Goal: Check status: Check status

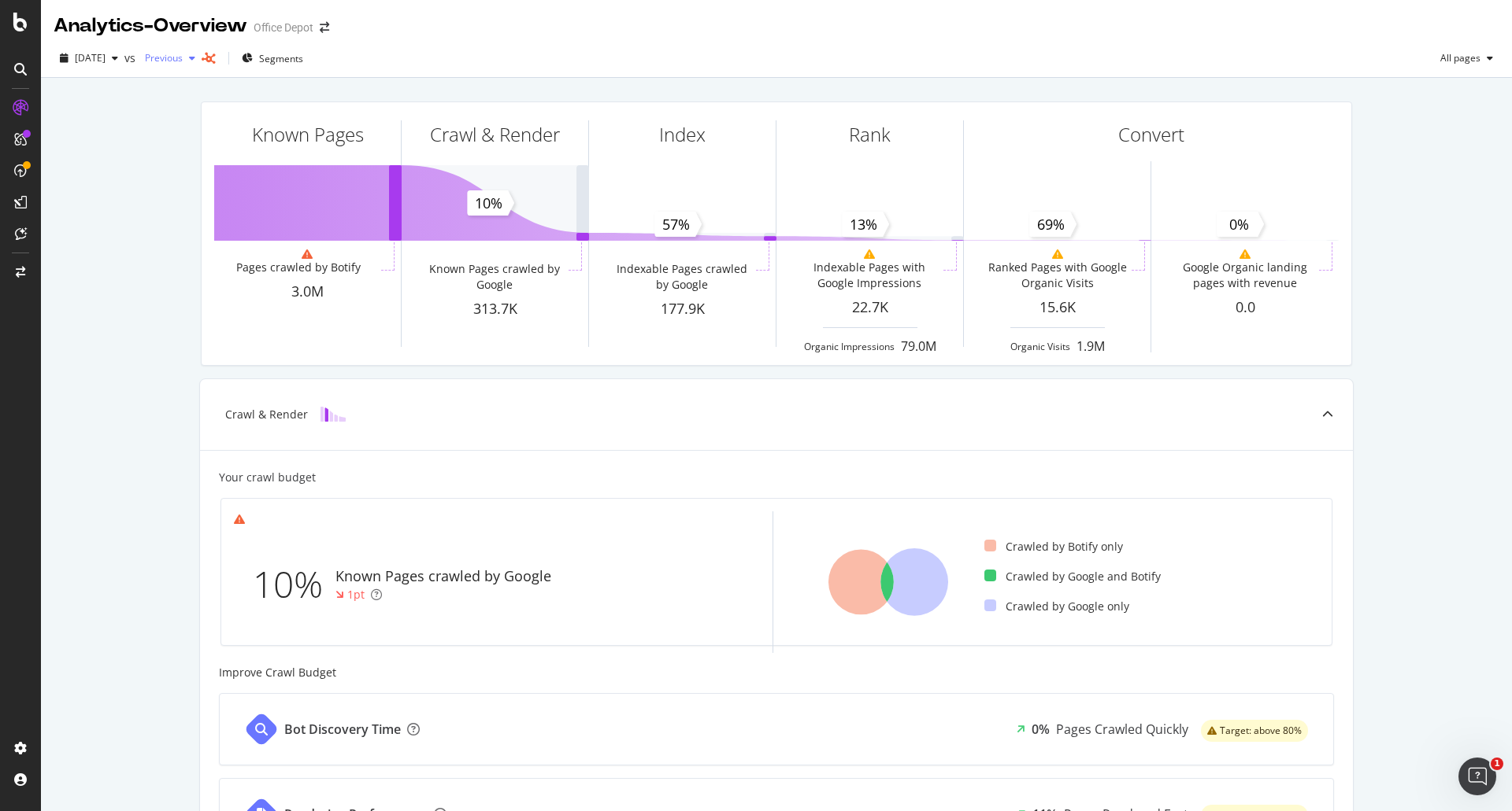
click at [183, 58] on span "Previous" at bounding box center [160, 58] width 44 height 13
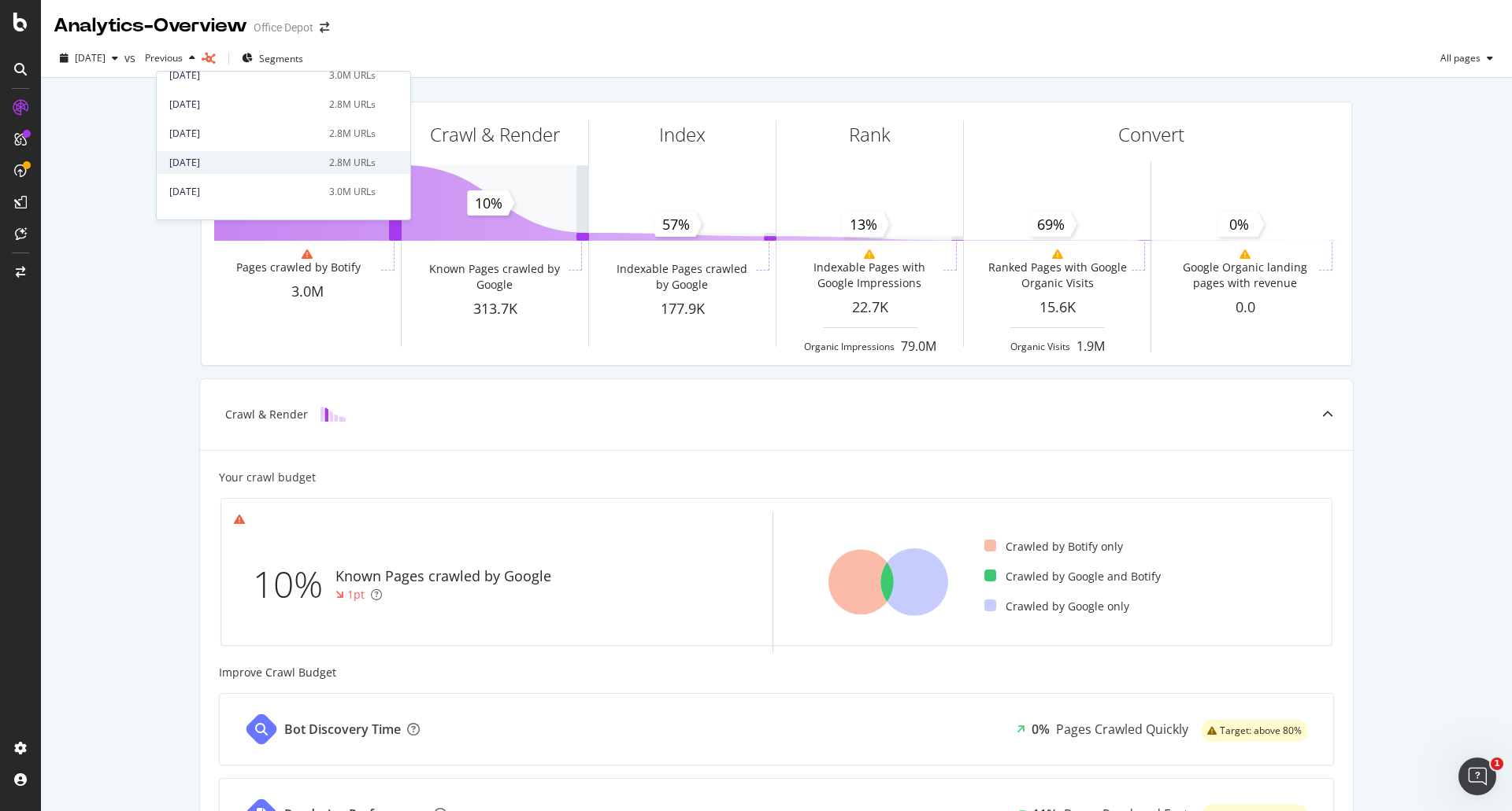
scroll to position [551, 0]
click at [280, 120] on div "[DATE]" at bounding box center [244, 113] width 151 height 14
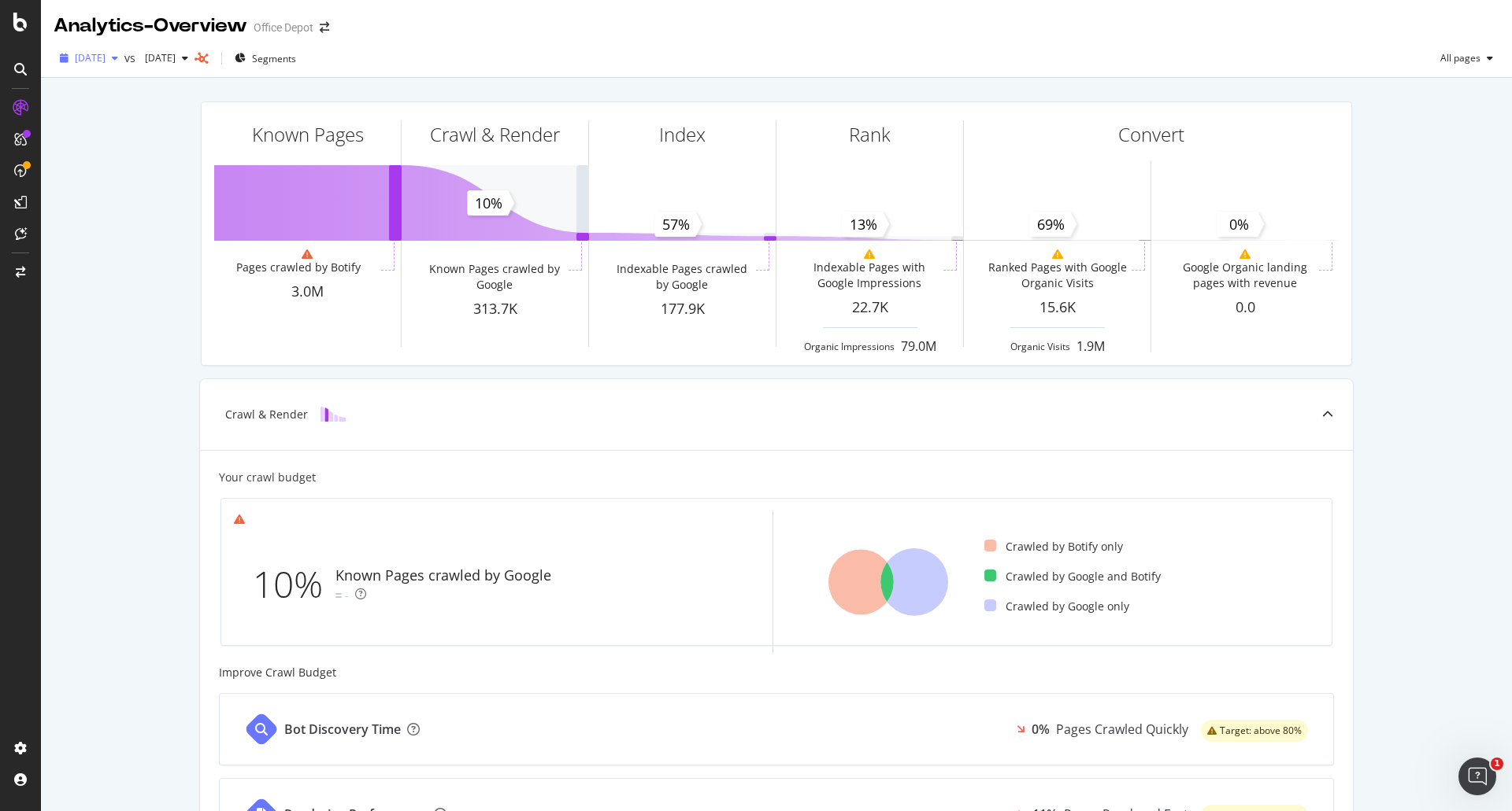
click at [101, 60] on span "[DATE]" at bounding box center [89, 58] width 31 height 13
click at [571, 35] on div "Analytics - Overview Office Depot" at bounding box center [776, 20] width 1471 height 40
click at [105, 58] on span "[DATE]" at bounding box center [89, 58] width 31 height 13
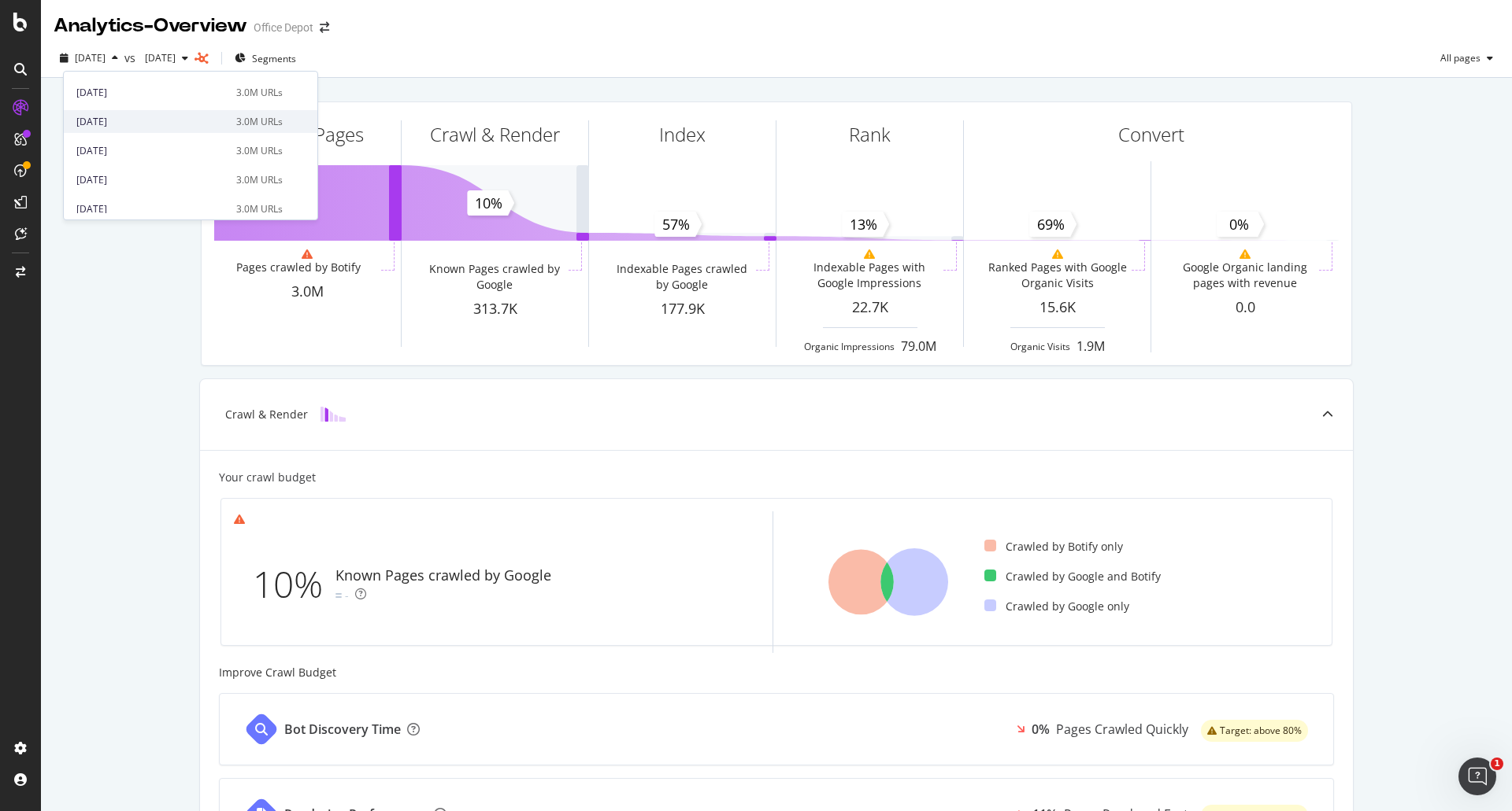
scroll to position [473, 0]
click at [190, 190] on div "[DATE]" at bounding box center [152, 191] width 151 height 14
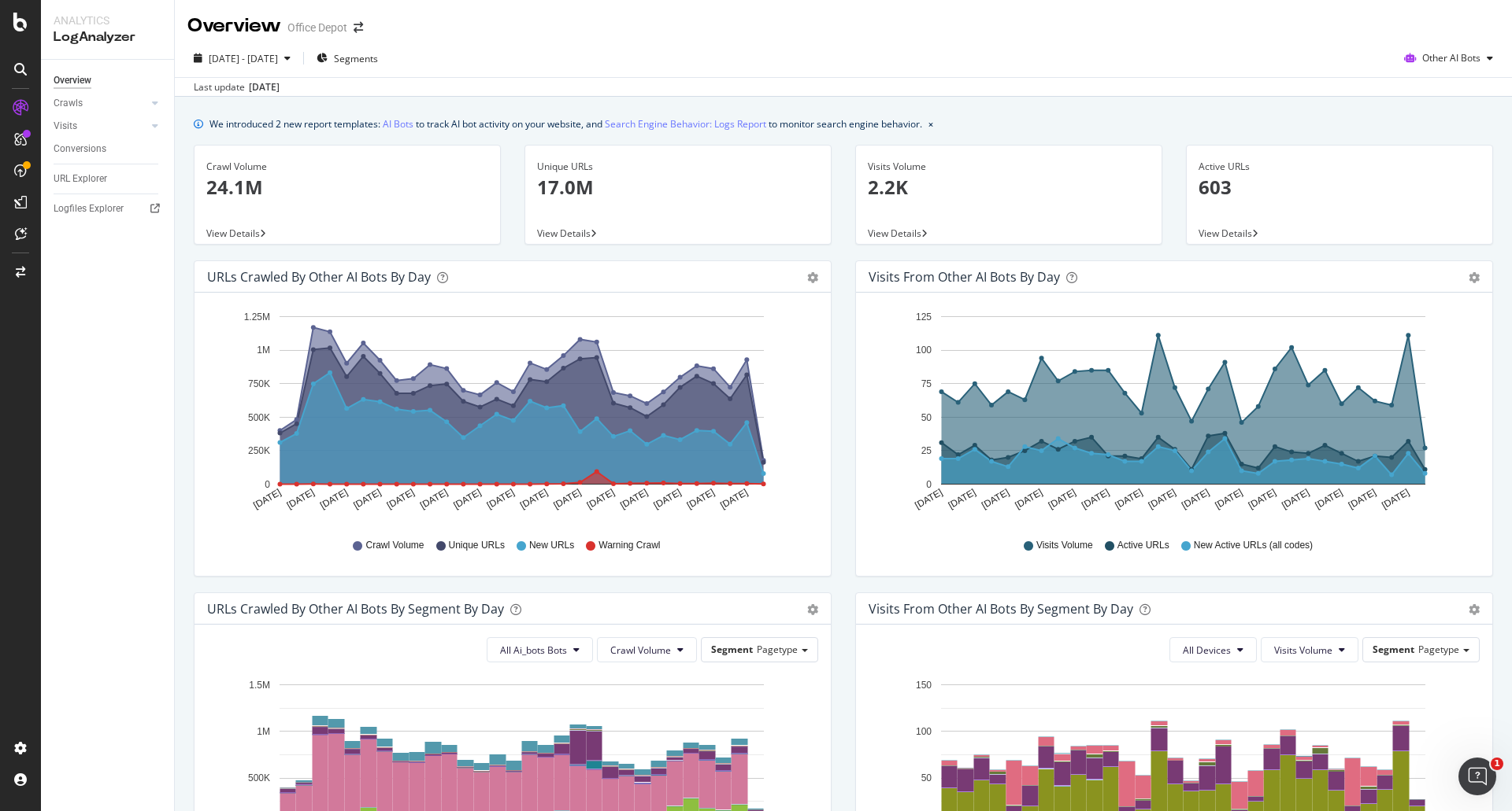
scroll to position [473, 0]
